Goal: Complete application form: Complete application form

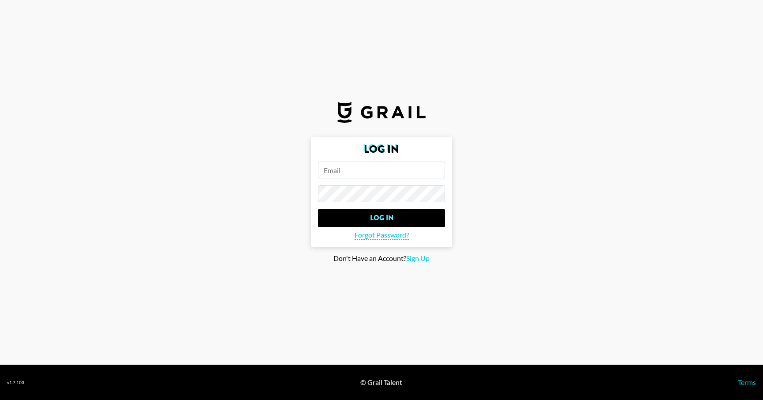
click at [344, 171] on input "email" at bounding box center [381, 170] width 127 height 17
type input "mdrayto"
click at [414, 260] on span "Sign Up" at bounding box center [417, 258] width 23 height 9
type input "Sign Up"
click at [371, 170] on input "mdrayto" at bounding box center [381, 170] width 127 height 17
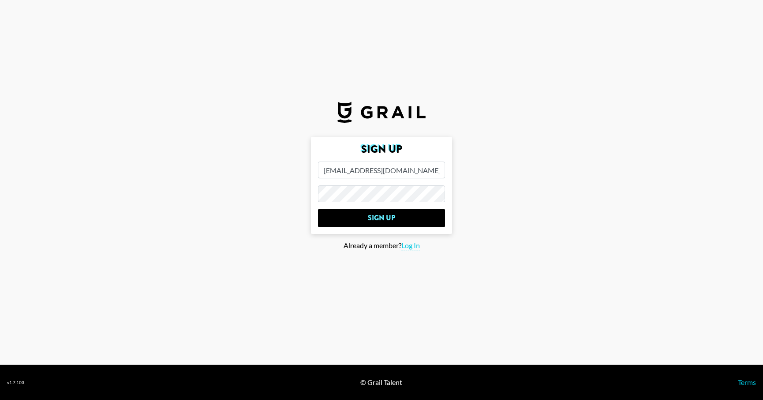
type input "mdrayton@deloitte.com"
click at [352, 176] on input "mdrayton@deloitte.com" at bounding box center [381, 170] width 127 height 17
click at [363, 217] on input "Sign Up" at bounding box center [381, 218] width 127 height 18
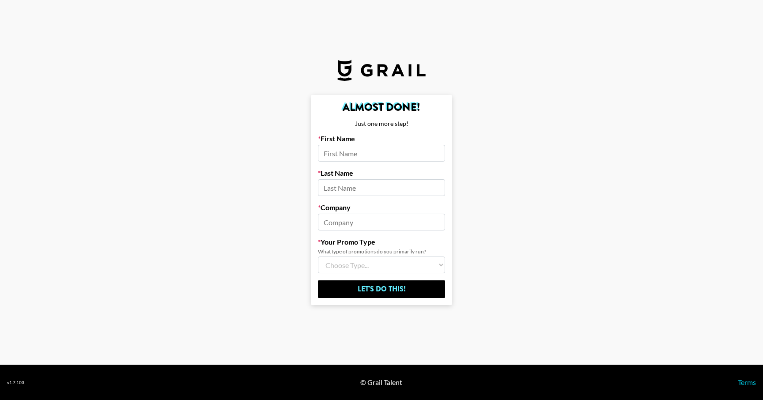
click at [336, 152] on input at bounding box center [381, 153] width 127 height 17
type input "Maya"
type input "Drayton"
type input "Deloitte"
click at [355, 266] on select "Choose Type... Song Promos Brand Promos Both (I work at an Agency)" at bounding box center [381, 265] width 127 height 17
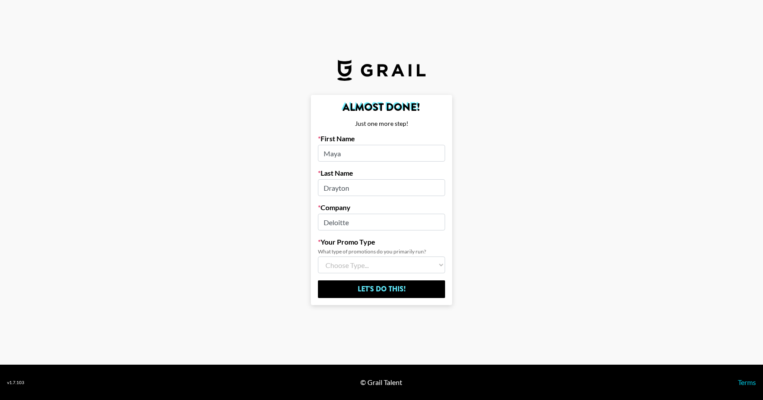
select select "Brand"
click at [318, 257] on select "Choose Type... Song Promos Brand Promos Both (I work at an Agency)" at bounding box center [381, 265] width 127 height 17
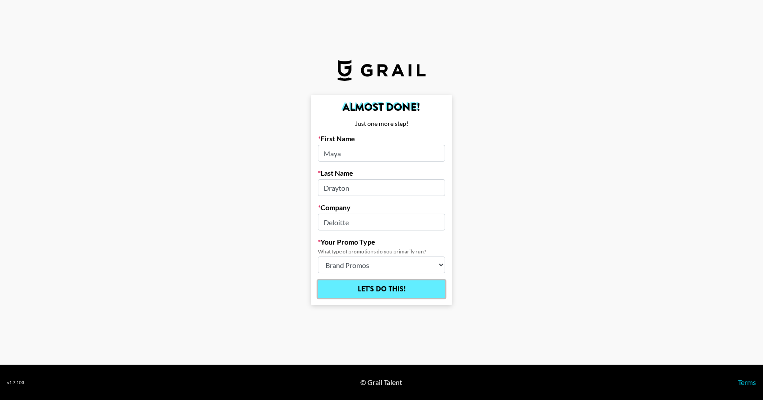
click at [338, 295] on input "Let's Do This!" at bounding box center [381, 289] width 127 height 18
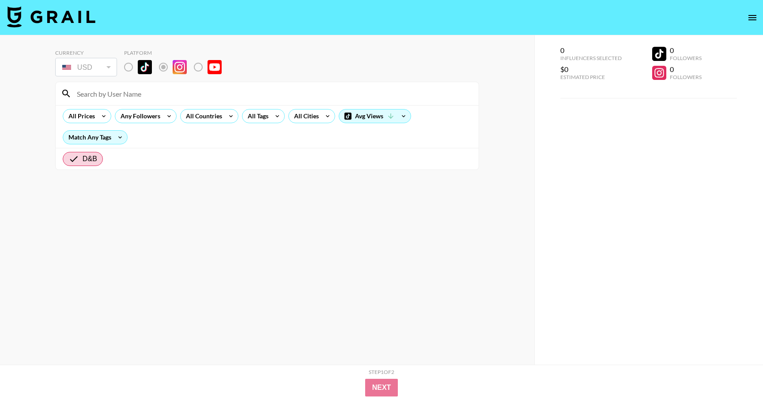
radio input "true"
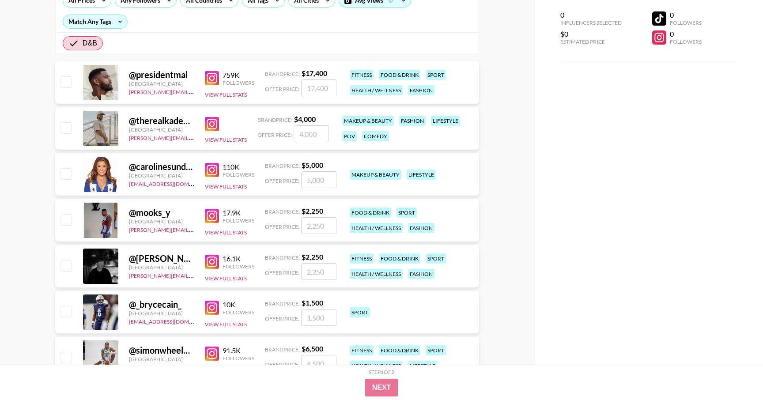
scroll to position [115, 0]
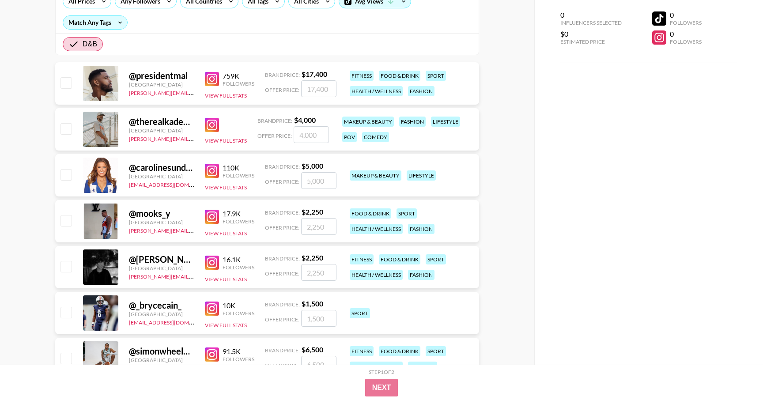
click at [157, 75] on div "@ presidentmal" at bounding box center [161, 75] width 65 height 11
click at [214, 78] on img at bounding box center [212, 79] width 14 height 14
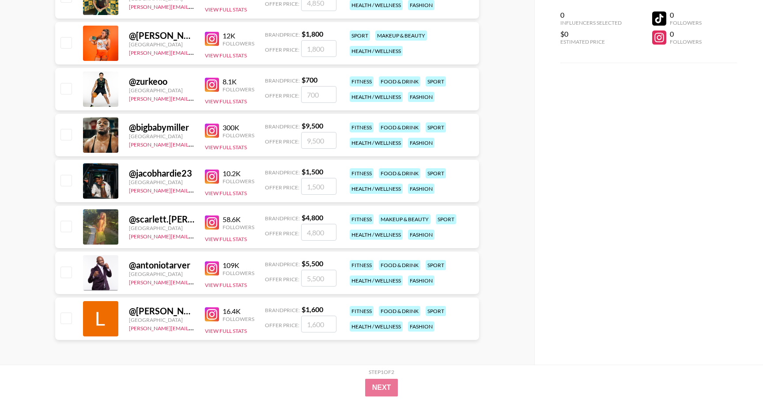
scroll to position [567, 0]
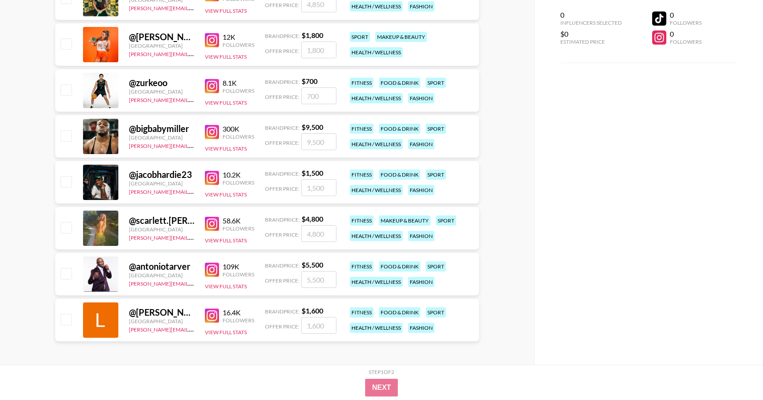
click at [211, 129] on img at bounding box center [212, 132] width 14 height 14
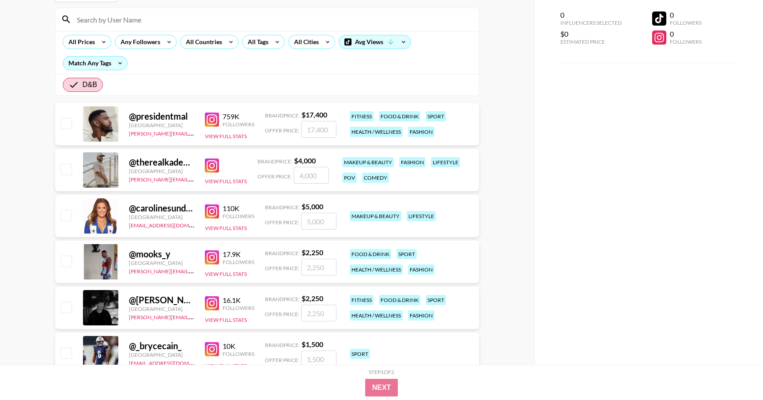
scroll to position [0, 0]
